Goal: Browse casually: Explore the website without a specific task or goal

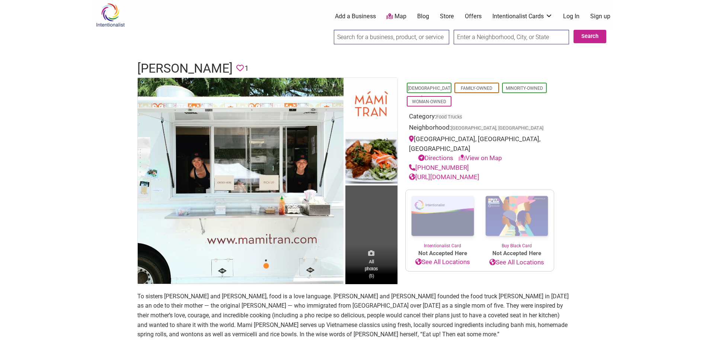
click at [370, 256] on icon at bounding box center [371, 253] width 6 height 6
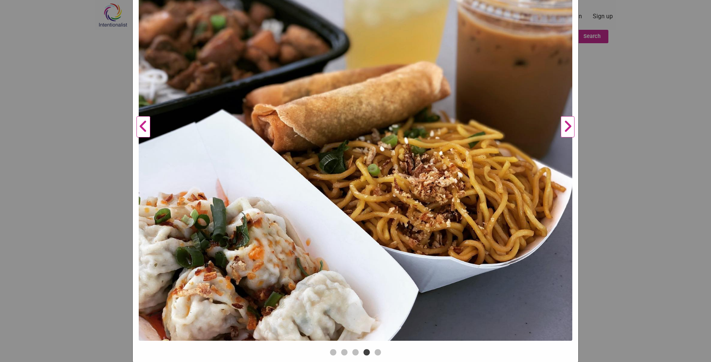
scroll to position [198, 0]
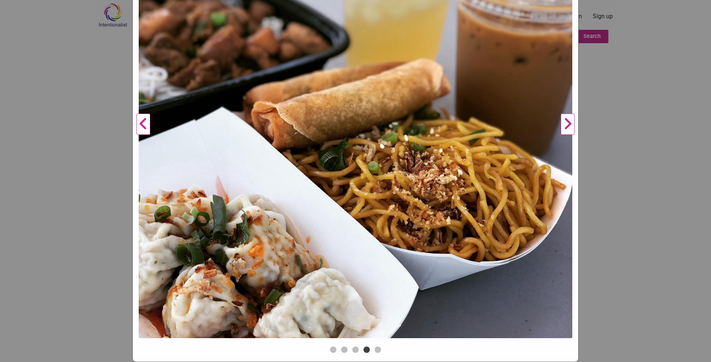
click at [563, 125] on button "Next" at bounding box center [568, 124] width 20 height 440
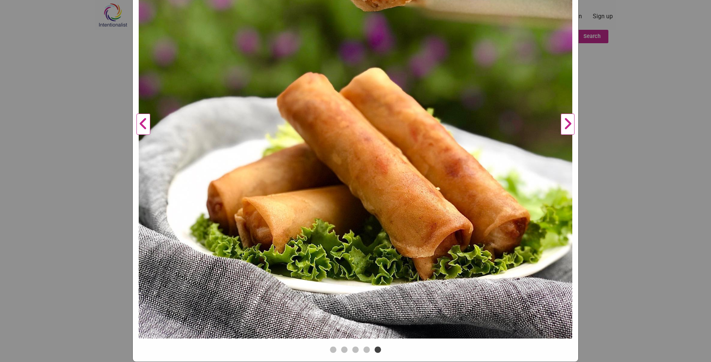
click at [563, 125] on button "Next" at bounding box center [568, 124] width 20 height 440
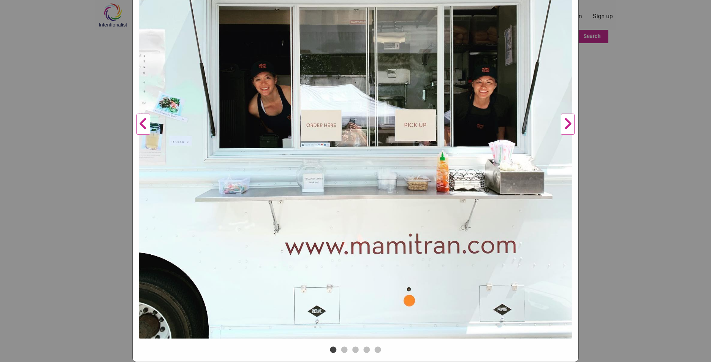
click at [563, 125] on button "Next" at bounding box center [568, 124] width 20 height 440
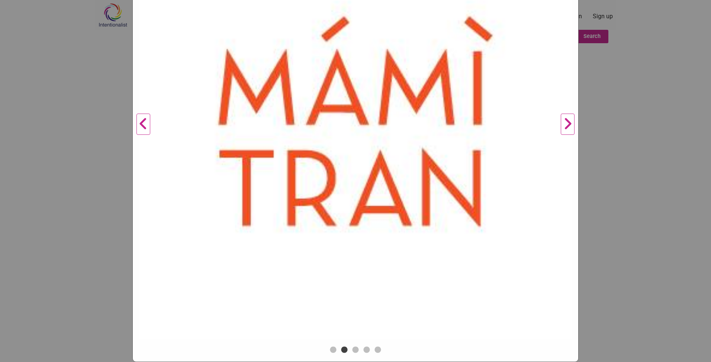
click at [563, 125] on button "Next" at bounding box center [568, 124] width 20 height 440
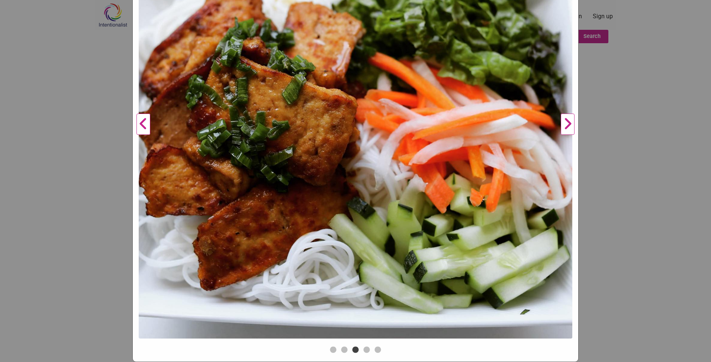
click at [560, 126] on button "Next" at bounding box center [568, 124] width 20 height 440
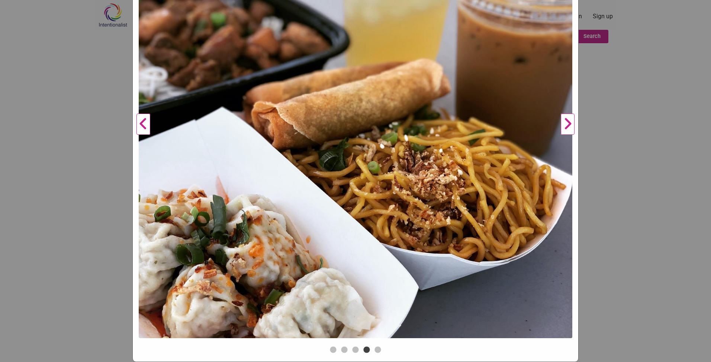
click at [559, 126] on button "Next" at bounding box center [568, 124] width 20 height 440
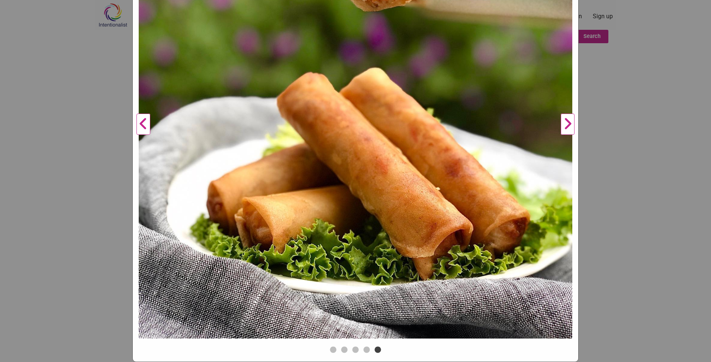
click at [136, 126] on button "Previous" at bounding box center [143, 124] width 20 height 440
